Goal: Task Accomplishment & Management: Manage account settings

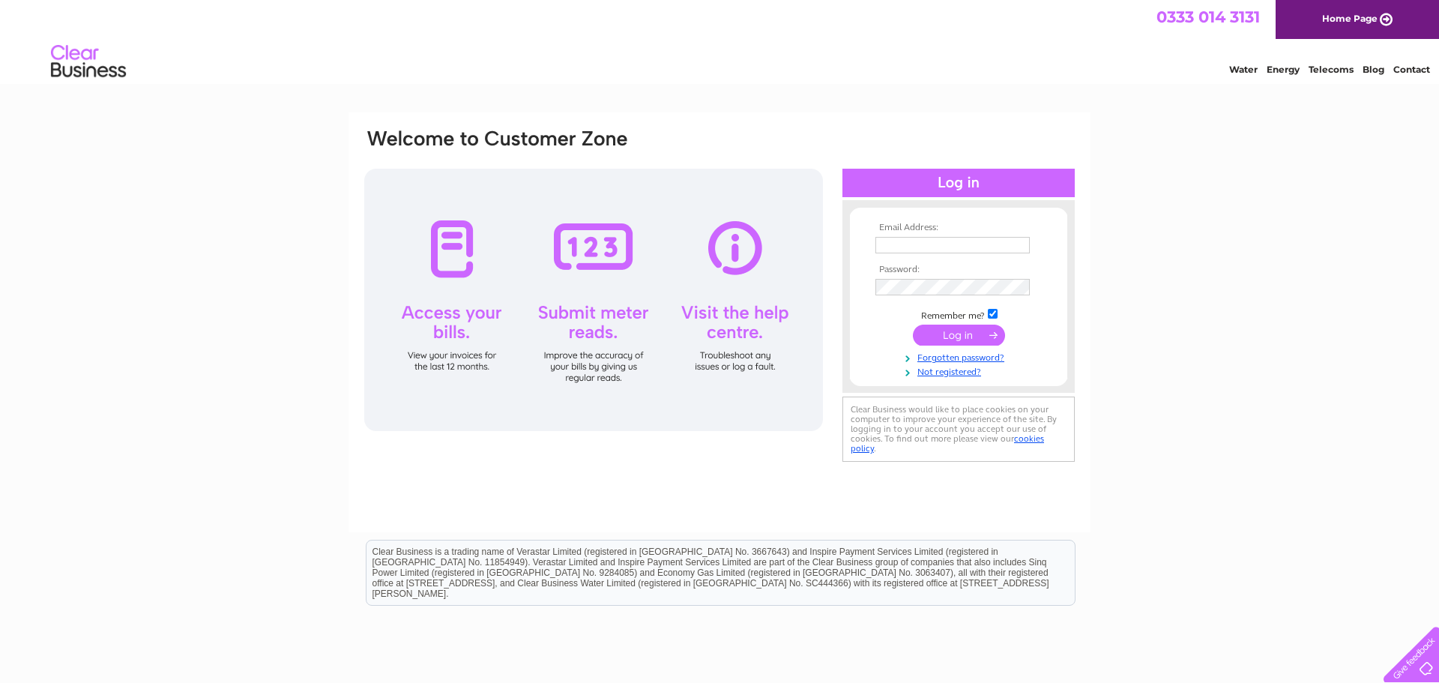
type input "abiramy.muraly@ardhosp.co.uk"
click at [968, 331] on input "submit" at bounding box center [959, 335] width 92 height 21
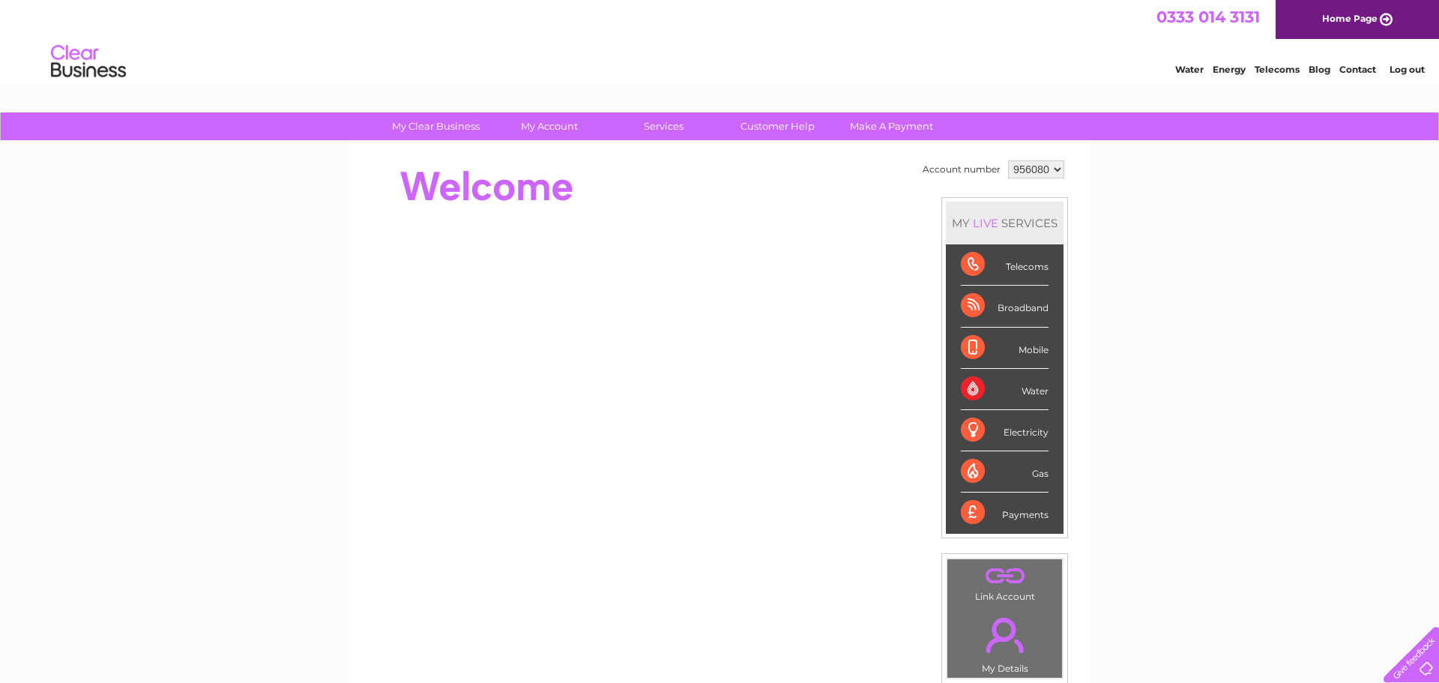
click at [1051, 166] on select "956080 956081 959449 959450 959593 959597 960303" at bounding box center [1036, 169] width 56 height 18
select select "959593"
click at [1008, 160] on select "956080 956081 959449 959450 959593 959597 960303" at bounding box center [1036, 169] width 56 height 18
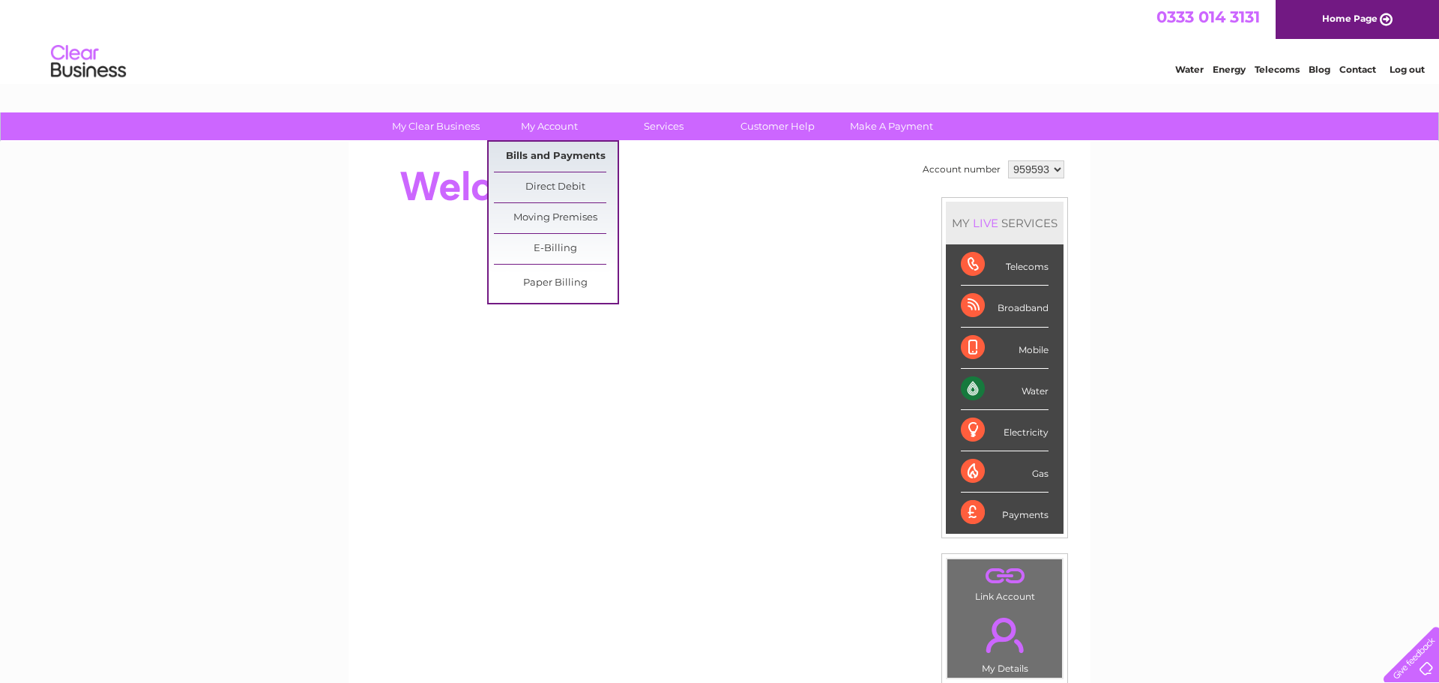
click at [547, 156] on link "Bills and Payments" at bounding box center [556, 157] width 124 height 30
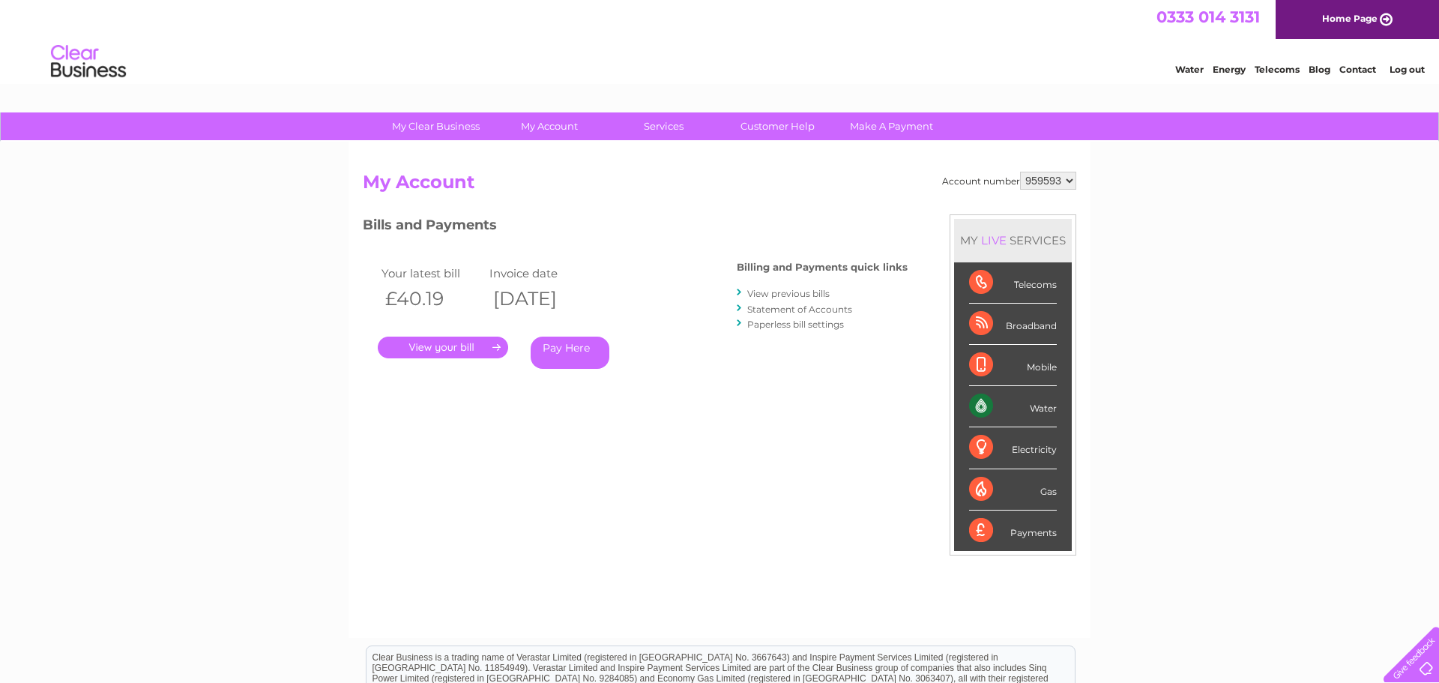
click at [1397, 65] on link "Log out" at bounding box center [1407, 69] width 35 height 11
